Goal: Task Accomplishment & Management: Manage account settings

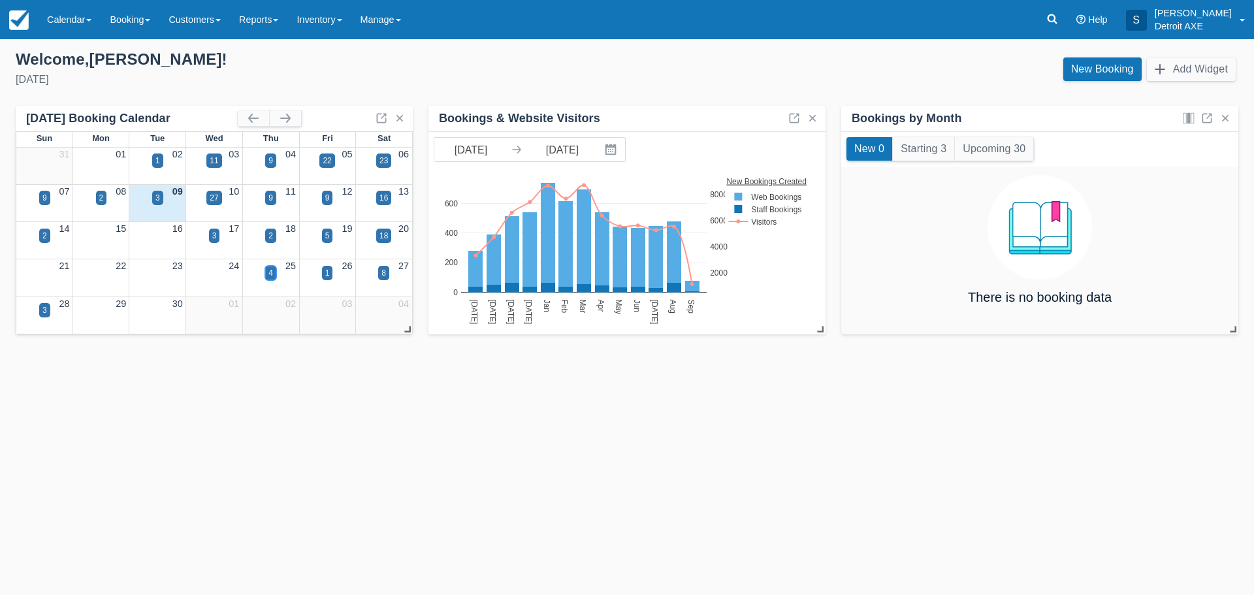
click at [268, 272] on div "4" at bounding box center [270, 273] width 5 height 12
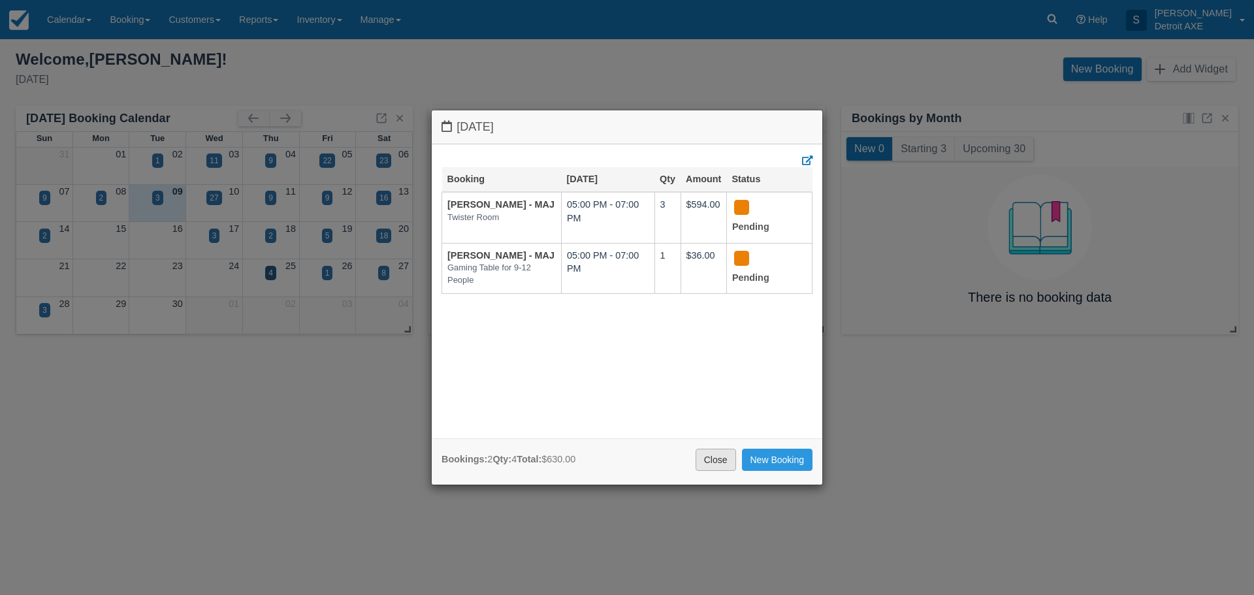
click at [714, 457] on link "Close" at bounding box center [716, 460] width 41 height 22
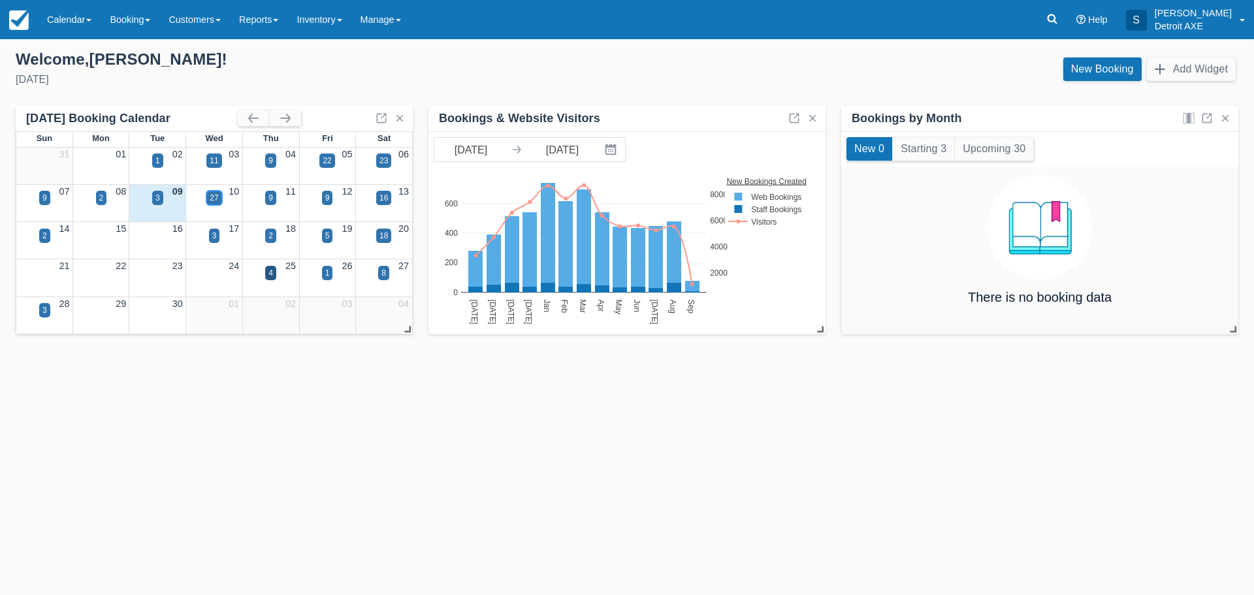
click at [210, 197] on div "27" at bounding box center [214, 198] width 8 height 12
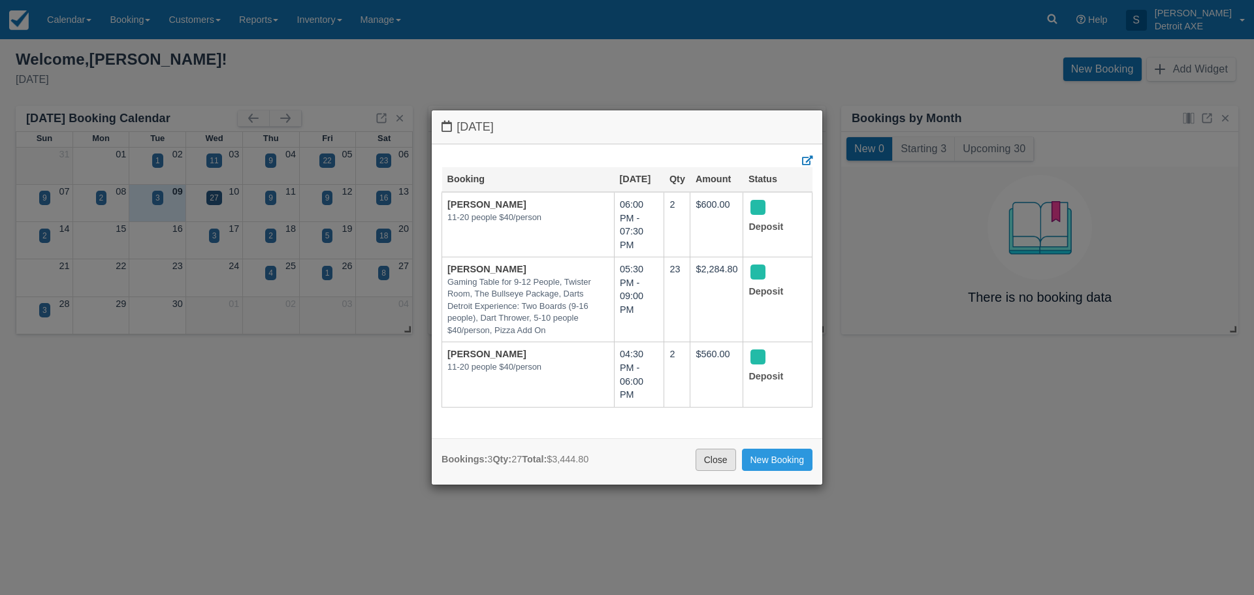
click at [730, 459] on link "Close" at bounding box center [716, 460] width 41 height 22
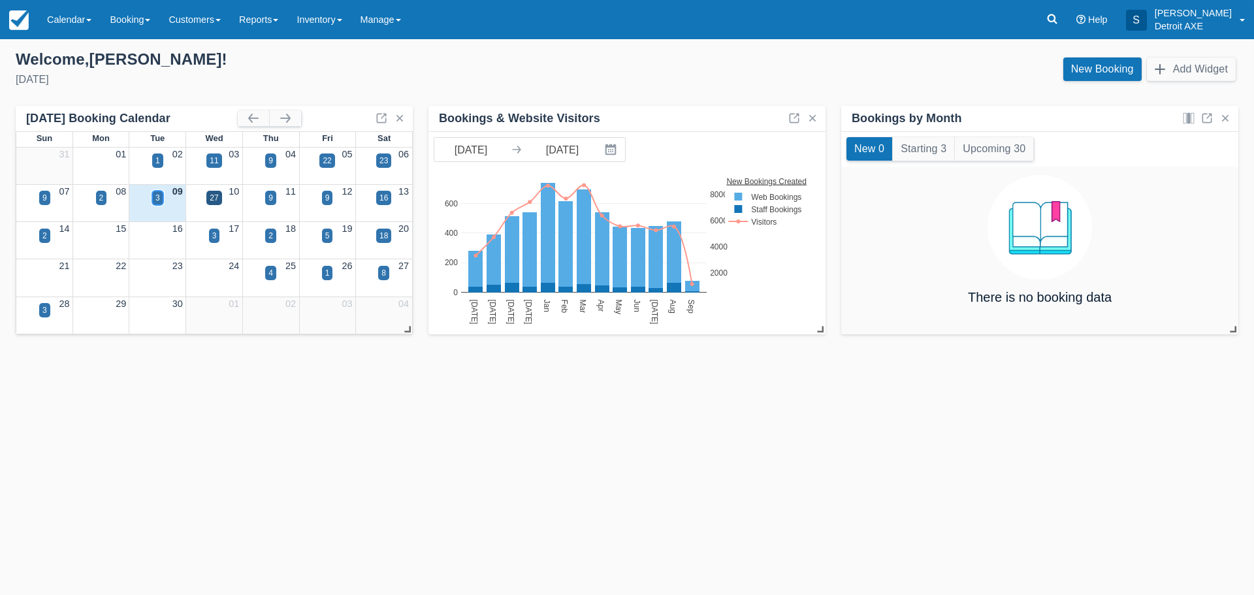
click at [153, 198] on div "3" at bounding box center [157, 198] width 11 height 14
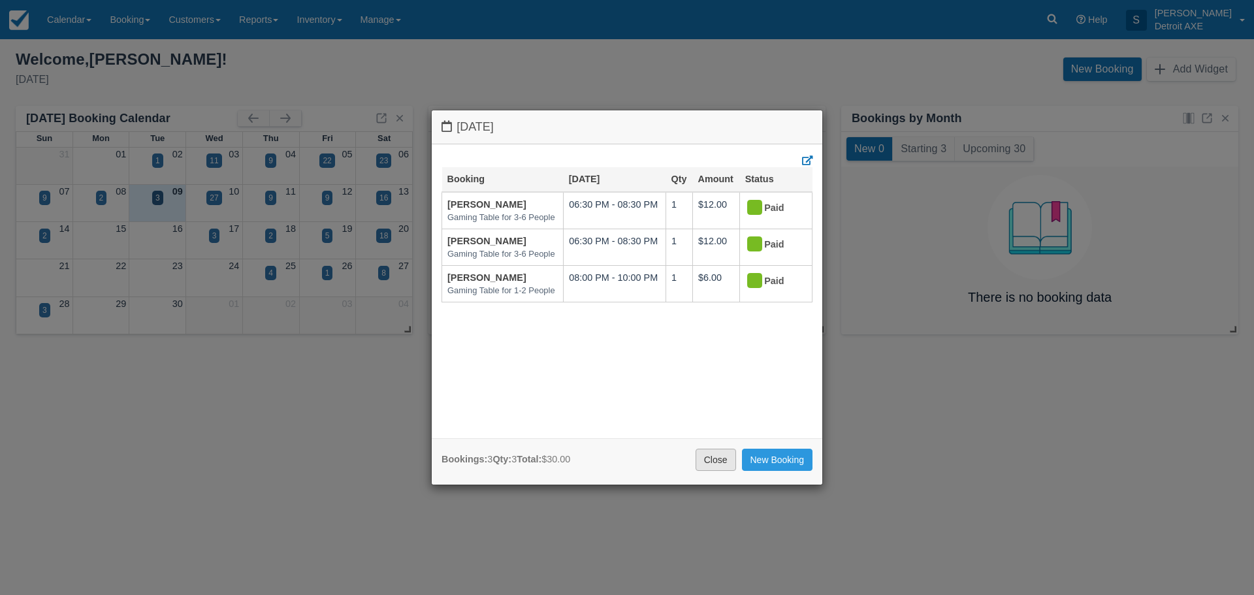
click at [723, 457] on link "Close" at bounding box center [716, 460] width 41 height 22
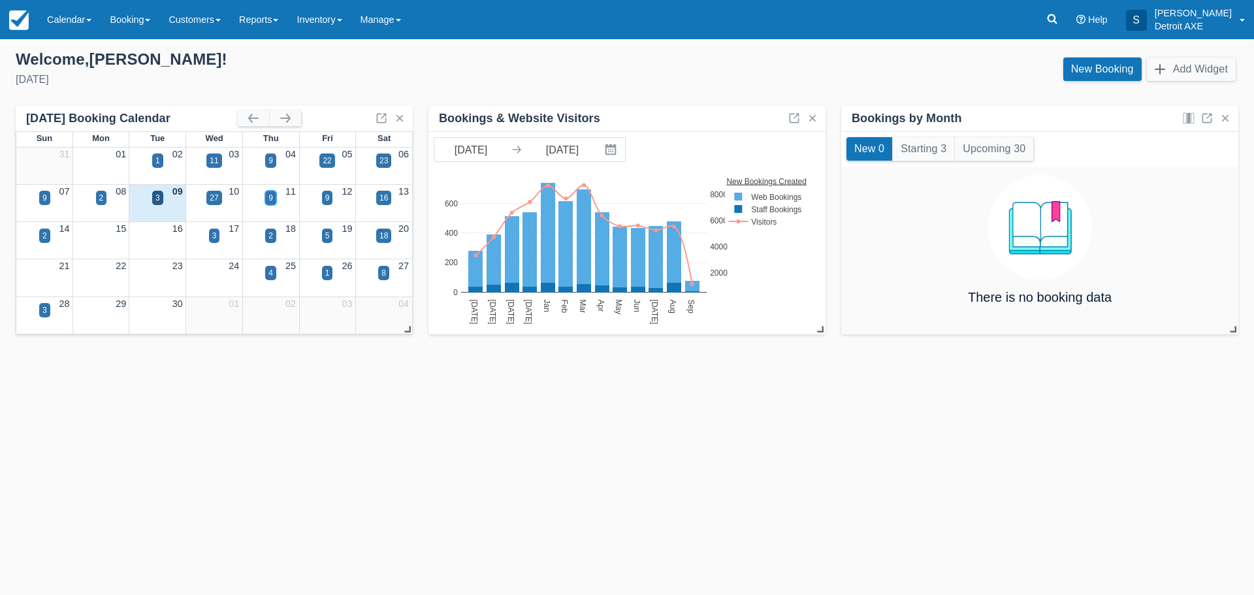
click at [270, 198] on div "9" at bounding box center [270, 198] width 5 height 12
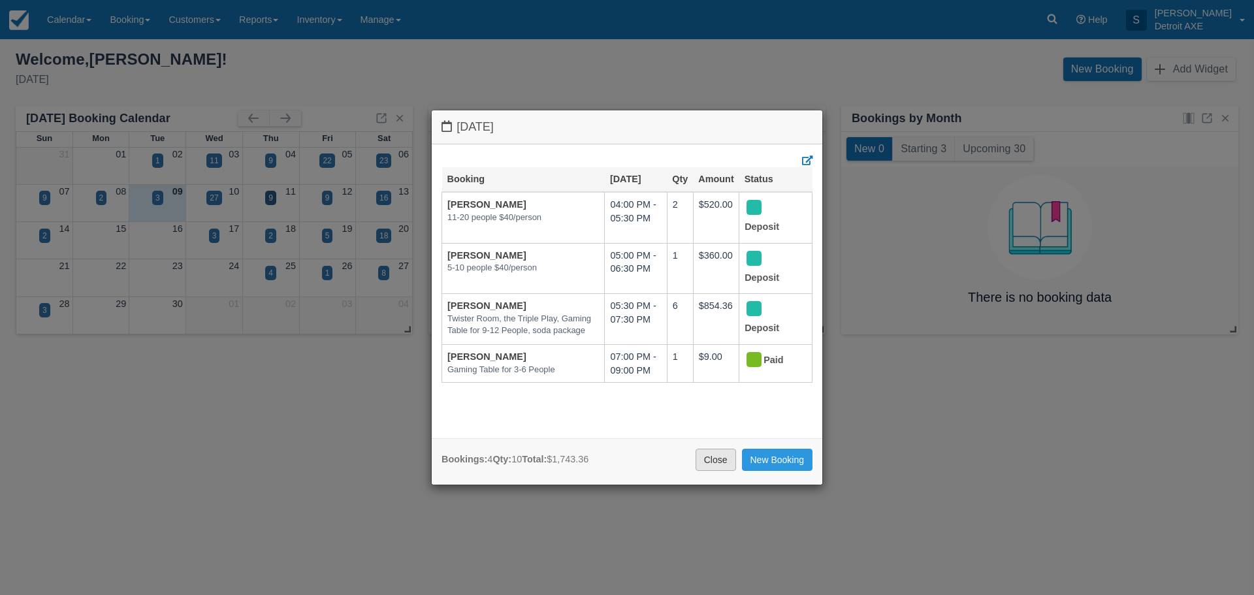
click at [709, 461] on link "Close" at bounding box center [716, 460] width 41 height 22
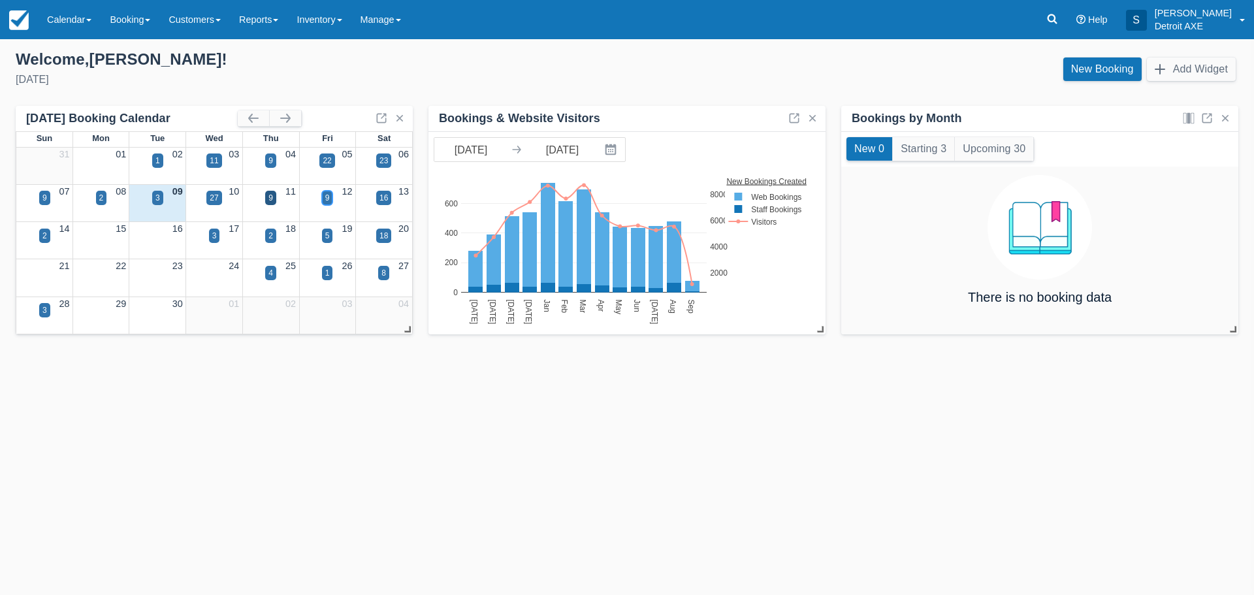
click at [324, 203] on div "9" at bounding box center [327, 198] width 11 height 14
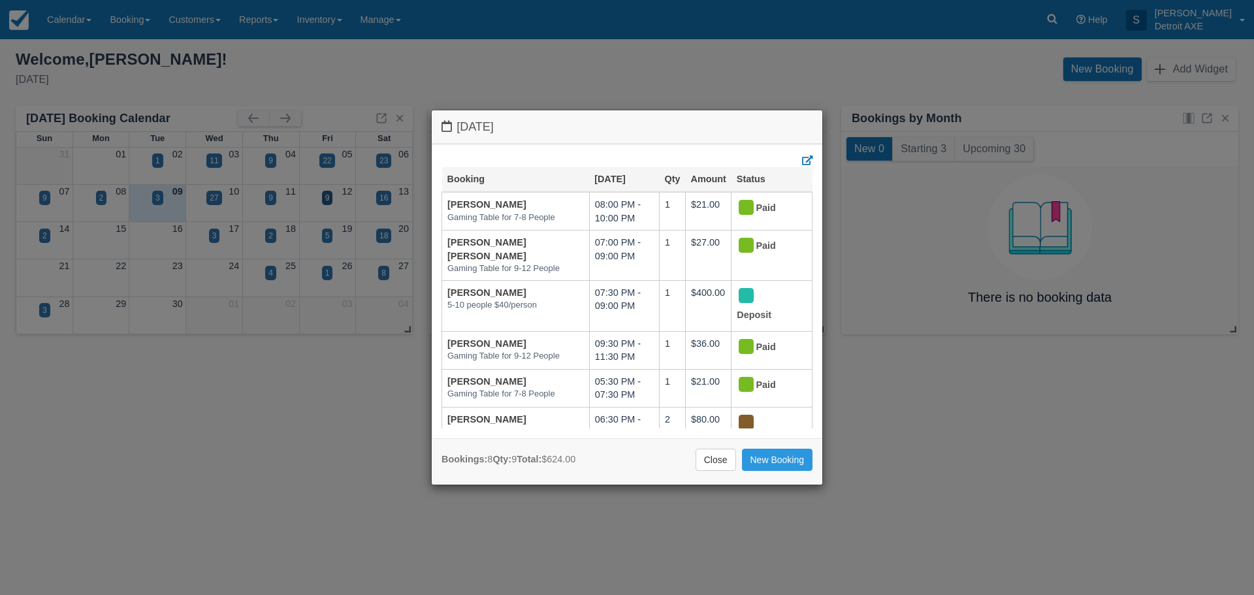
click at [325, 198] on div "[DATE] Booking [DATE] Qty Amount Status [PERSON_NAME] Gaming Table for 7-8 Peop…" at bounding box center [627, 297] width 1254 height 595
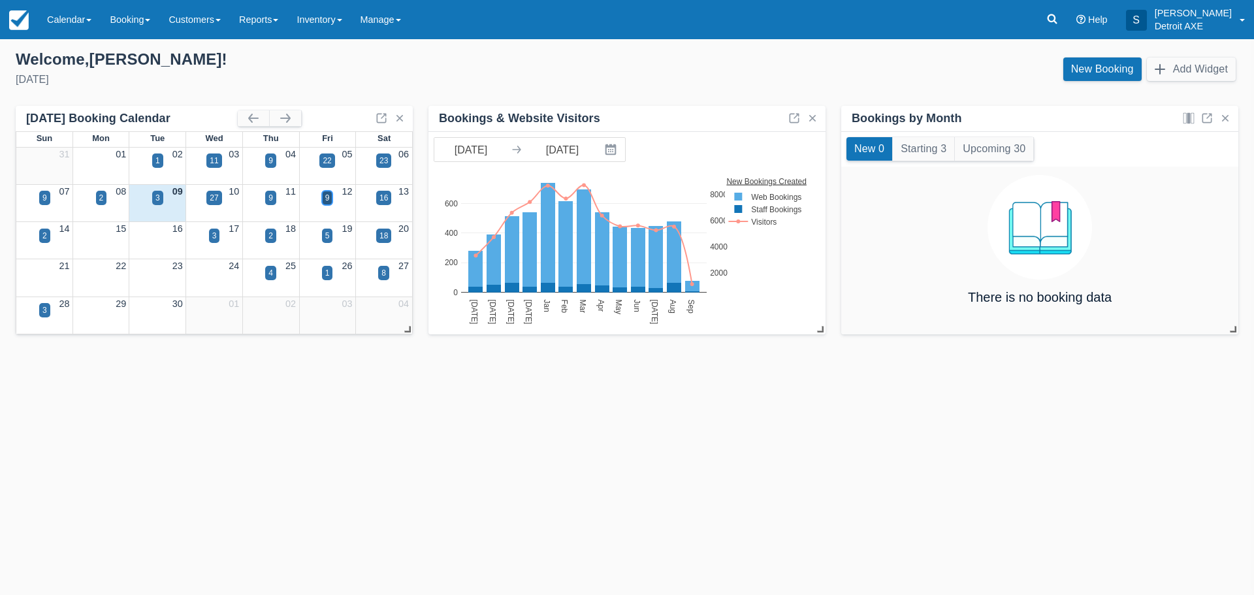
click at [325, 198] on div "9" at bounding box center [327, 198] width 5 height 12
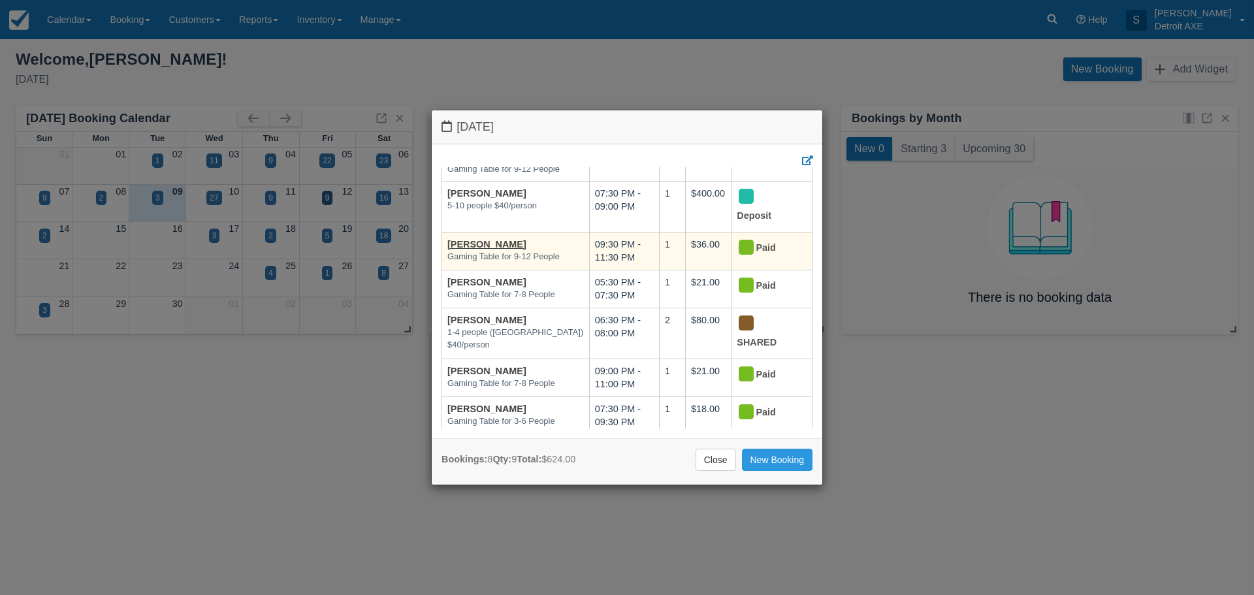
scroll to position [116, 0]
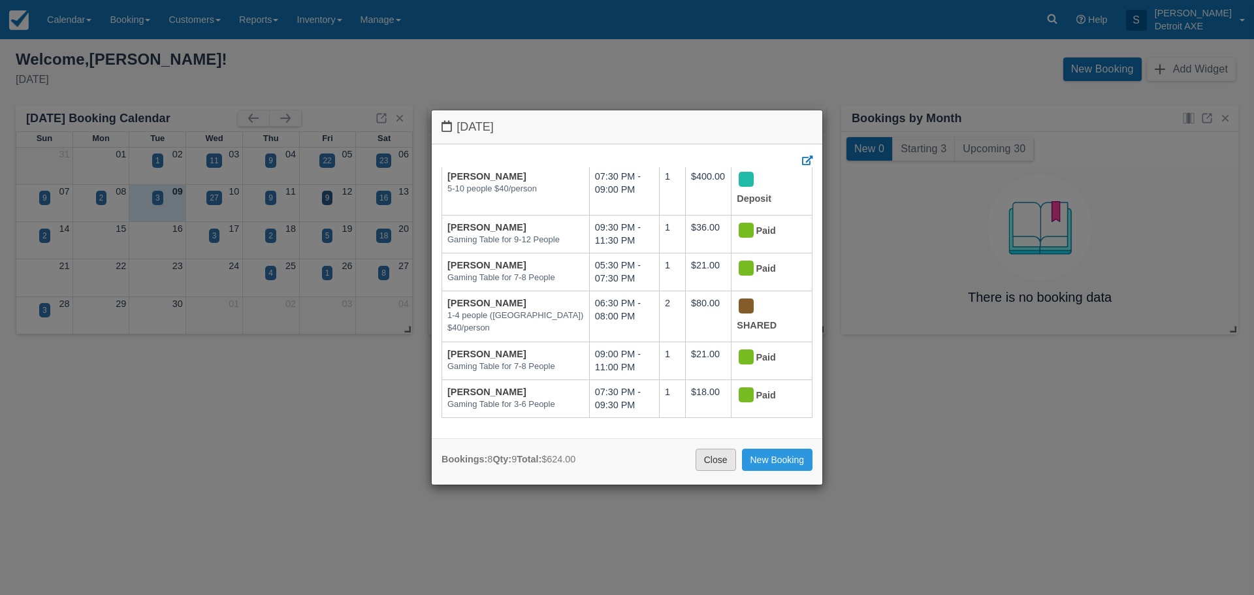
click at [719, 465] on link "Close" at bounding box center [716, 460] width 41 height 22
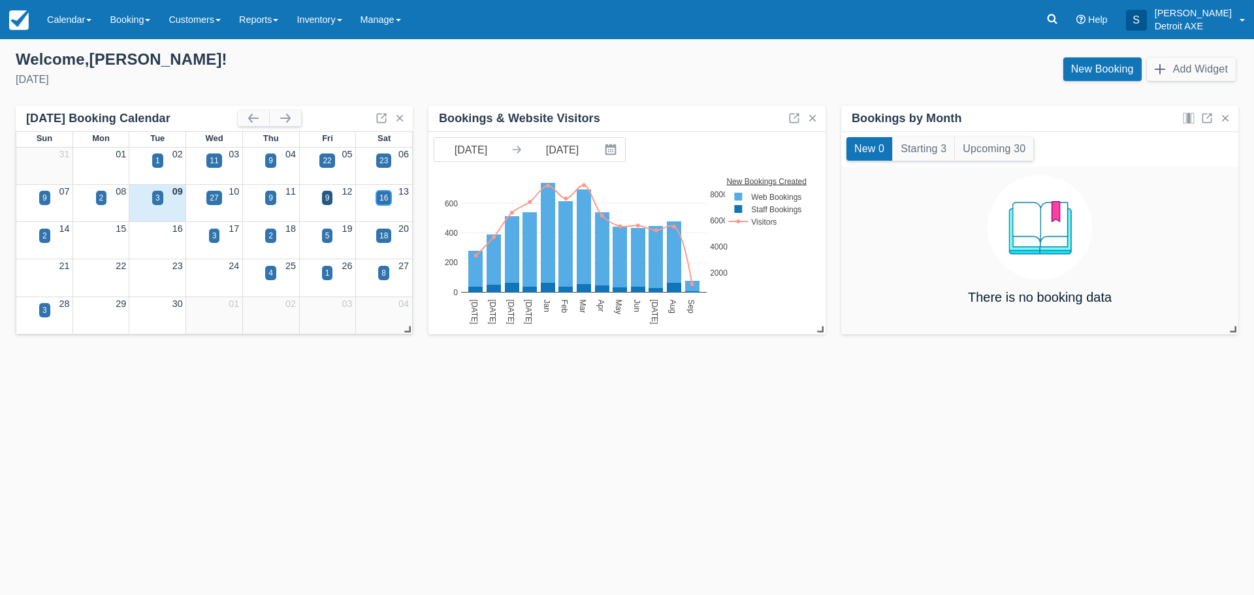
click at [383, 198] on div "16" at bounding box center [384, 198] width 8 height 12
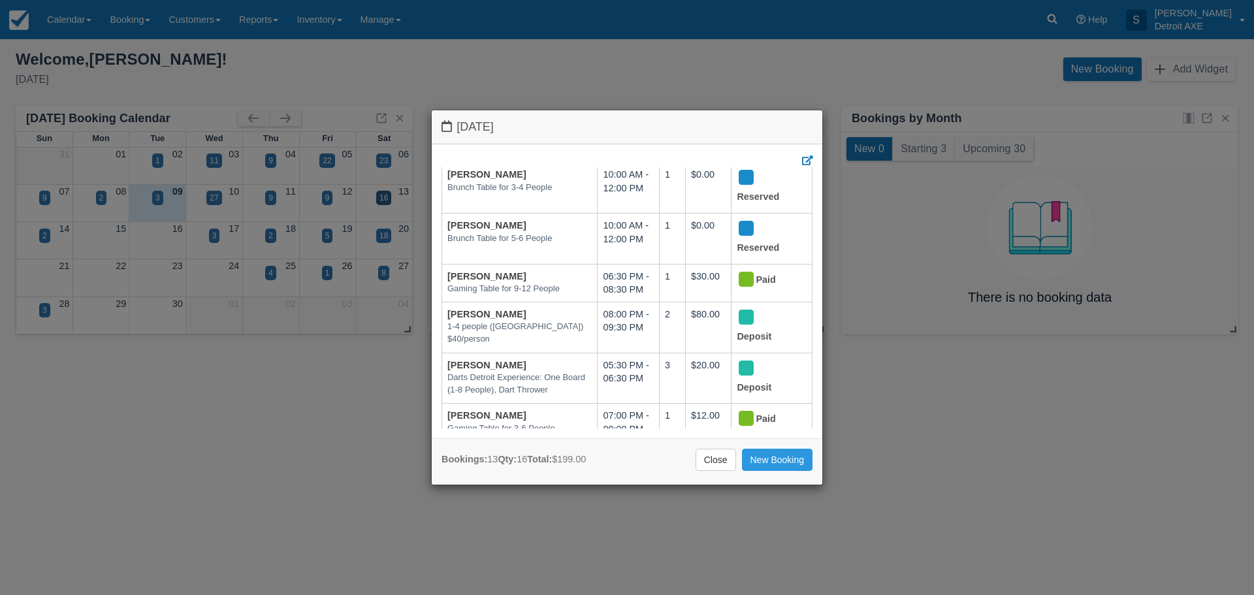
scroll to position [383, 0]
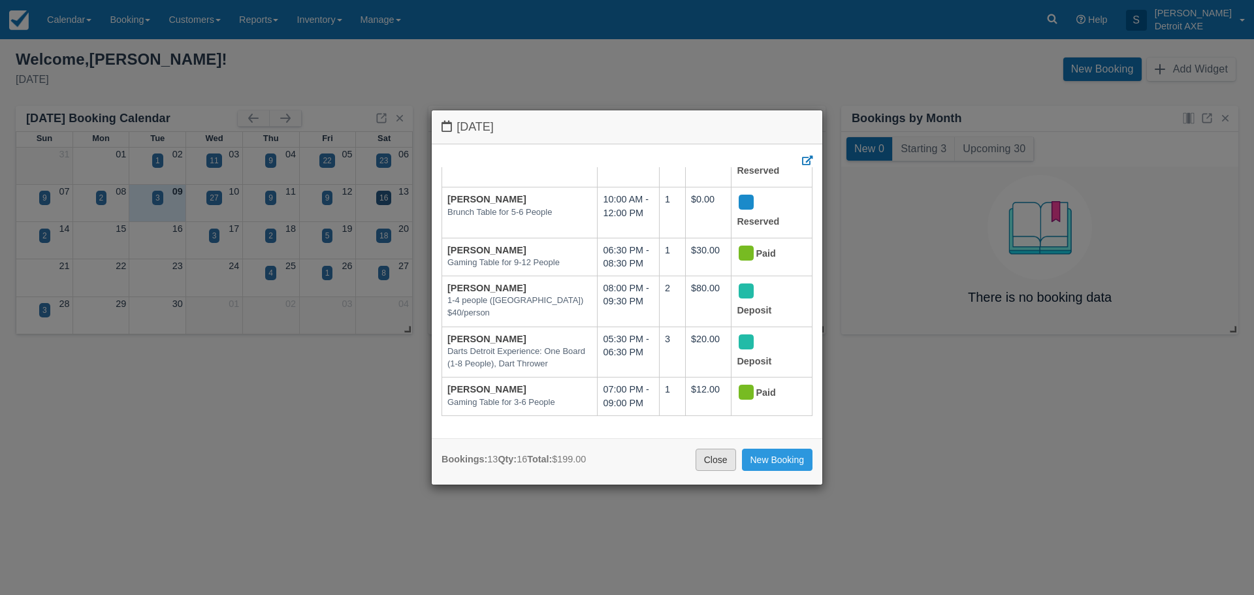
click at [728, 453] on link "Close" at bounding box center [716, 460] width 41 height 22
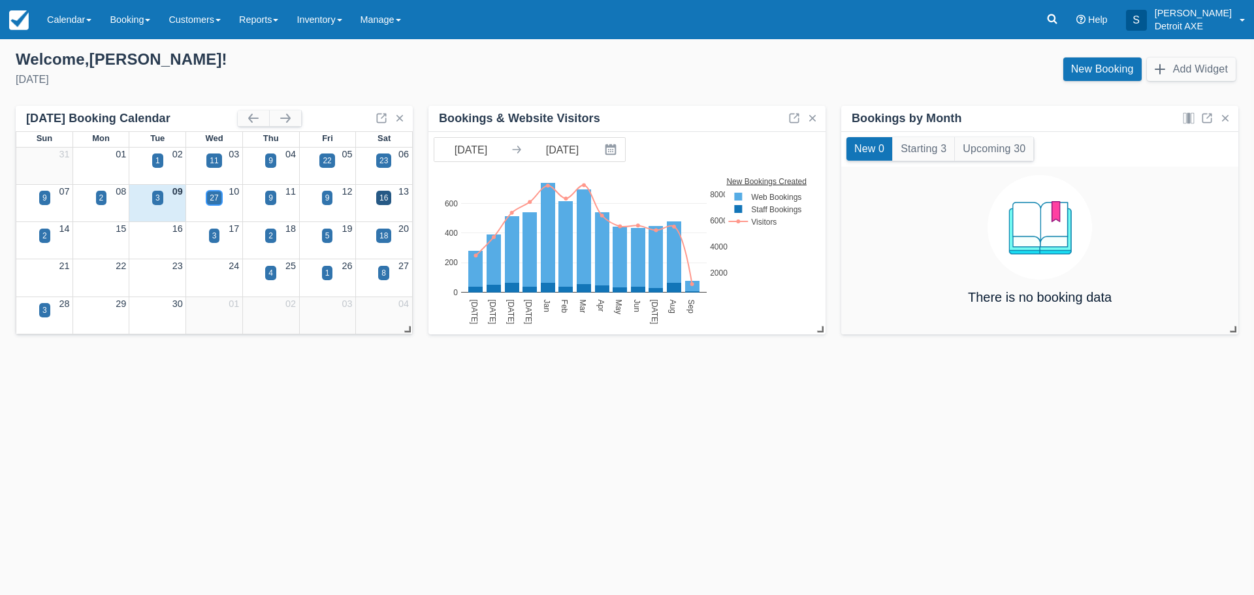
click at [219, 199] on div "27" at bounding box center [213, 198] width 15 height 14
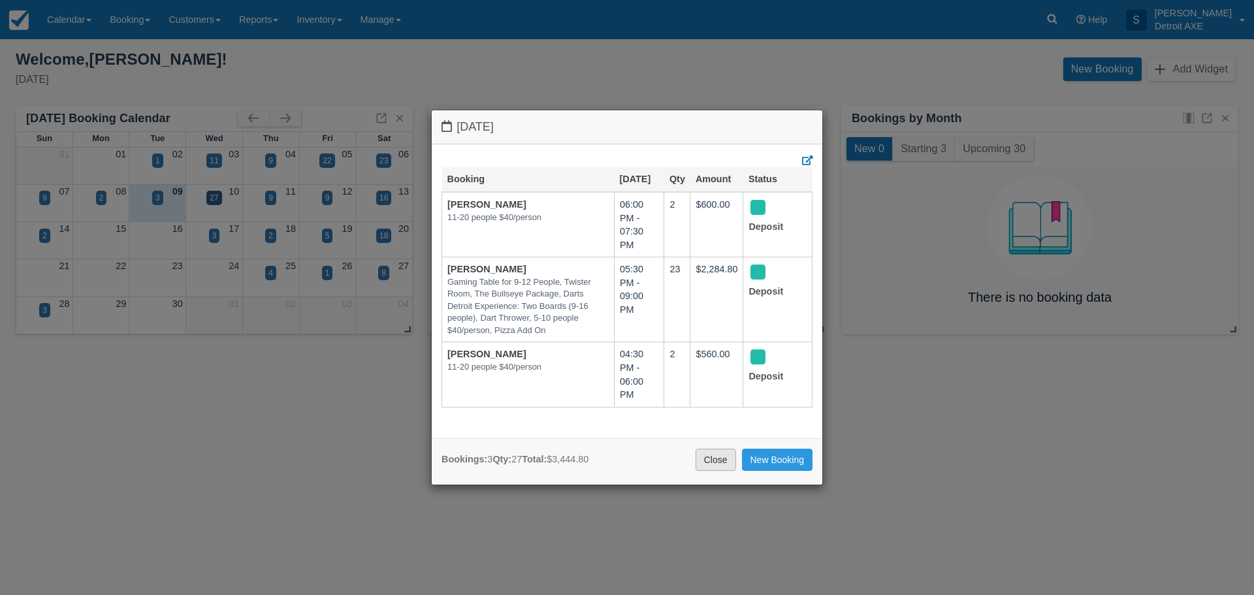
click at [719, 455] on link "Close" at bounding box center [716, 460] width 41 height 22
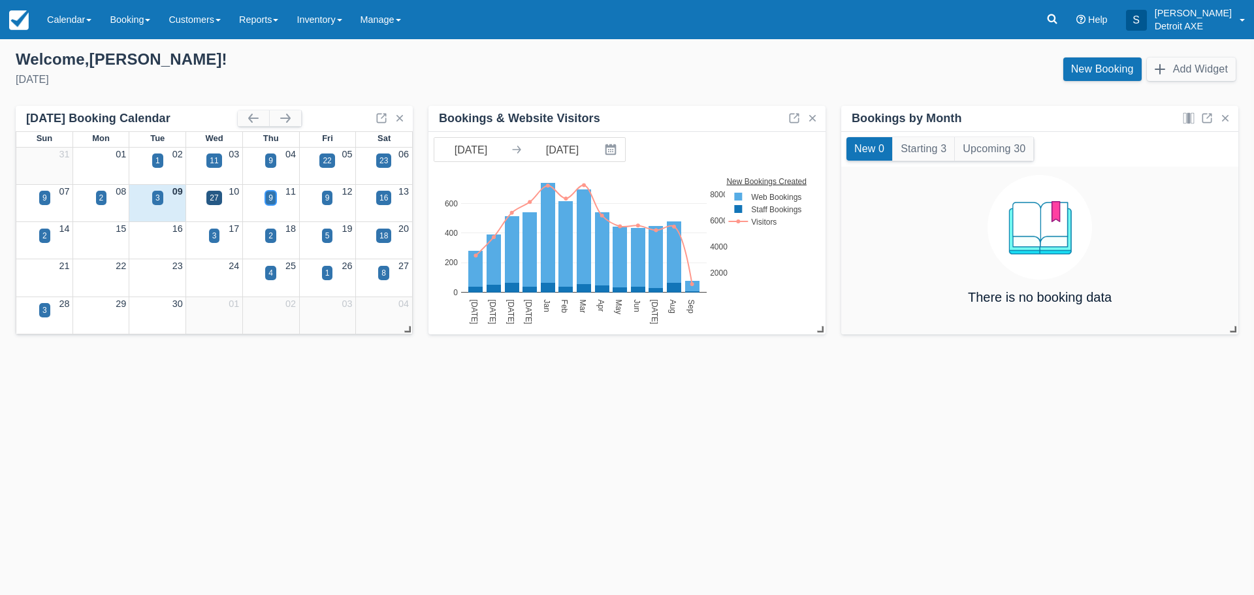
click at [270, 200] on div "9" at bounding box center [270, 198] width 5 height 12
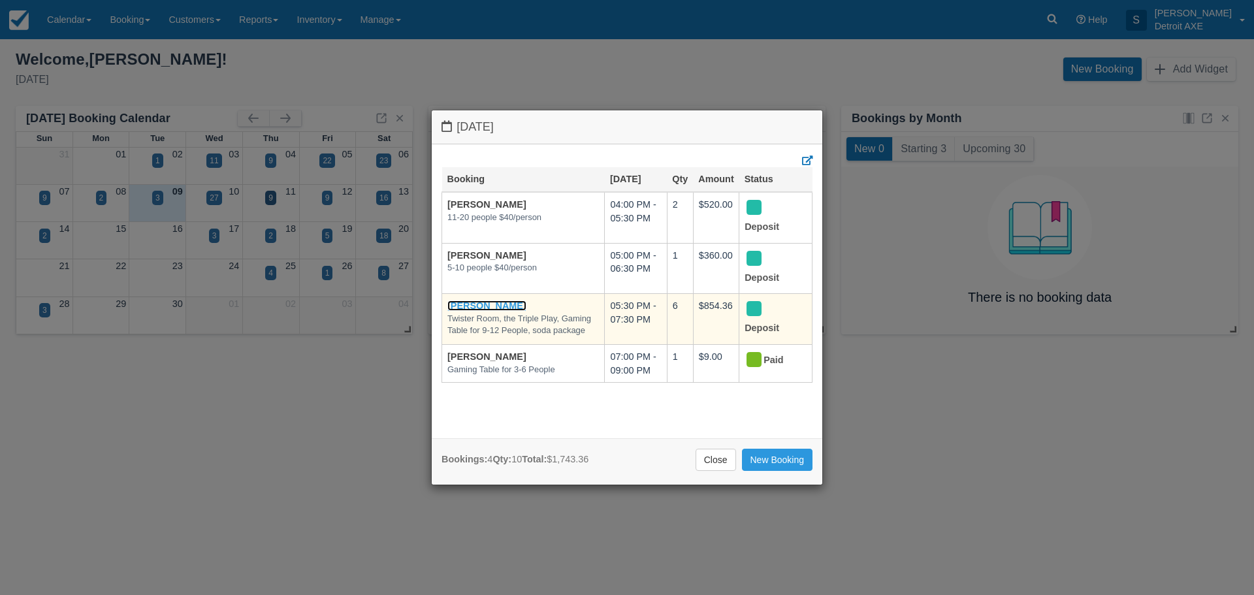
click at [486, 302] on link "[PERSON_NAME]" at bounding box center [486, 305] width 79 height 10
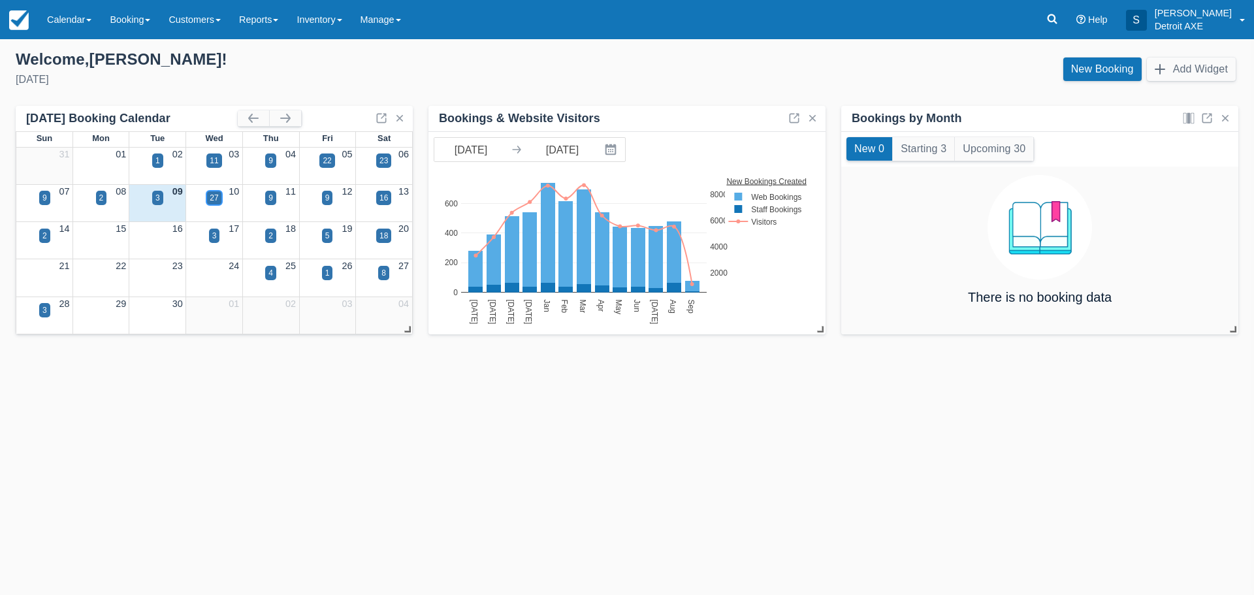
click at [214, 201] on div "27" at bounding box center [214, 198] width 8 height 12
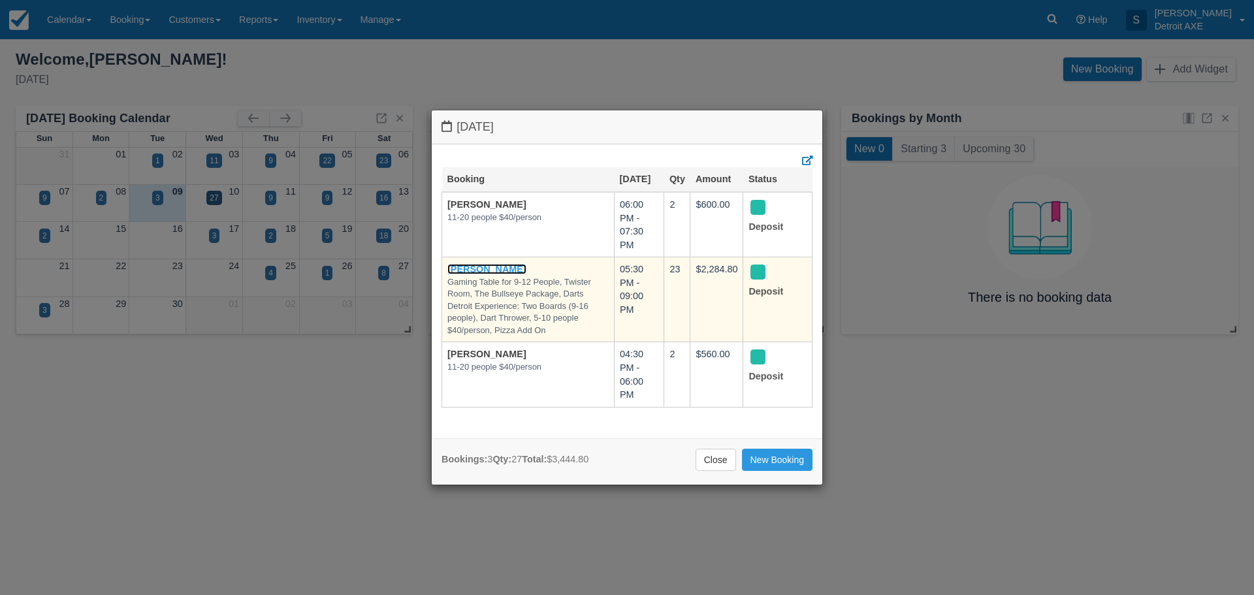
click at [504, 271] on link "Kim Szlachetka" at bounding box center [486, 269] width 79 height 10
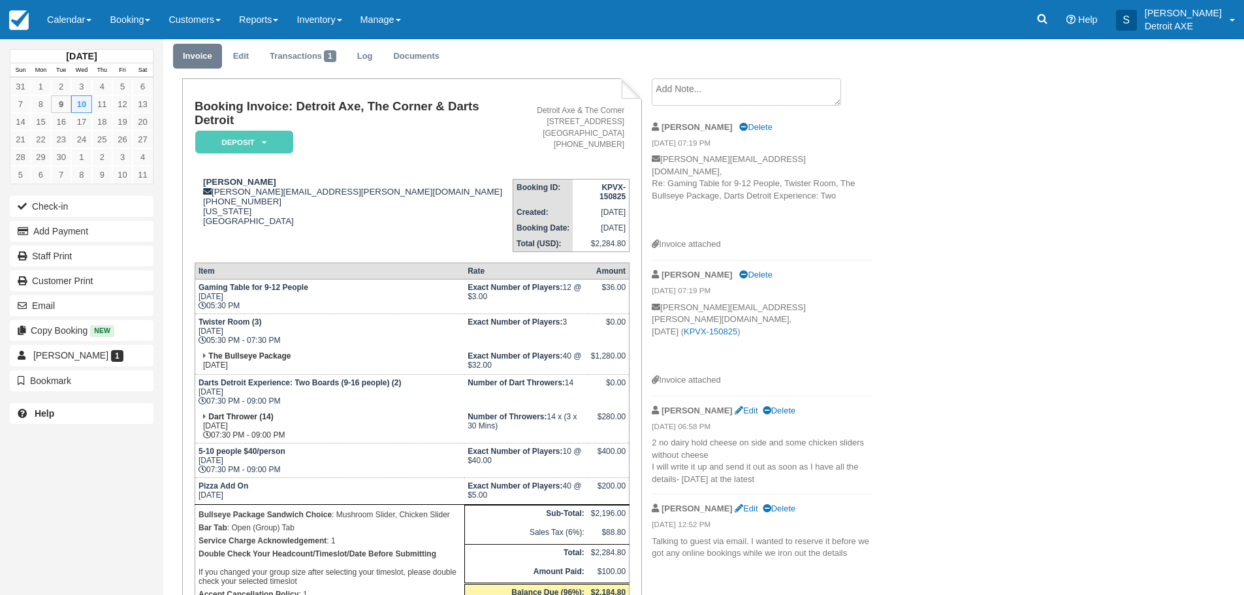
scroll to position [65, 0]
